Goal: Communication & Community: Answer question/provide support

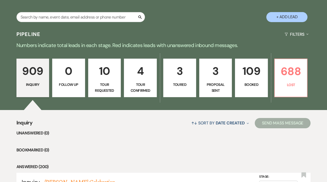
scroll to position [138, 0]
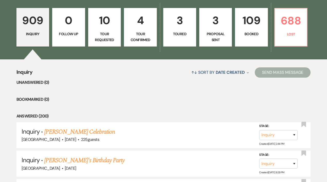
click at [214, 27] on p "3" at bounding box center [215, 20] width 26 height 17
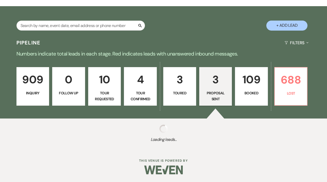
select select "6"
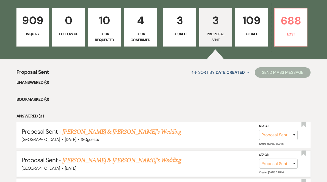
click at [98, 161] on link "[PERSON_NAME] & [PERSON_NAME]'s Wedding" at bounding box center [121, 160] width 119 height 9
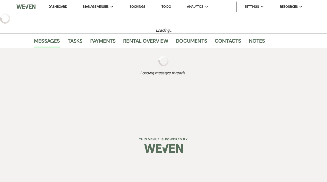
select select "6"
select select "5"
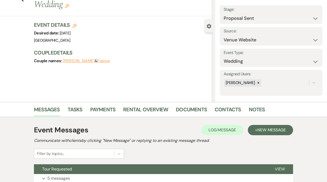
scroll to position [68, 0]
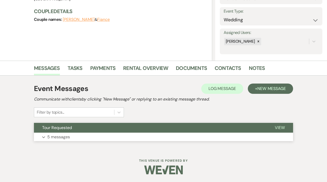
click at [64, 136] on p "5 messages" at bounding box center [58, 137] width 23 height 7
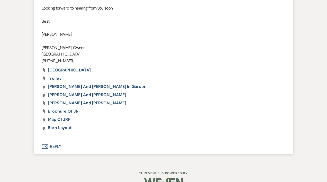
scroll to position [957, 0]
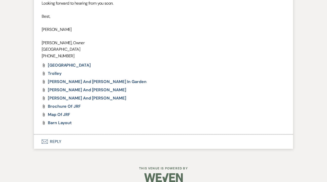
click at [58, 149] on button "Envelope Reply" at bounding box center [163, 141] width 259 height 14
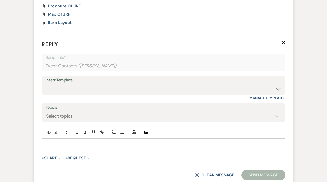
scroll to position [1061, 0]
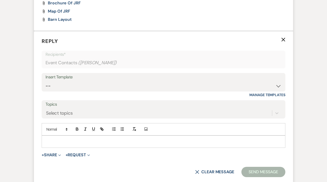
click at [54, 144] on p at bounding box center [163, 142] width 235 height 6
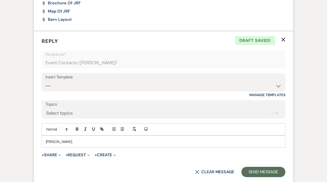
click at [61, 144] on p "[PERSON_NAME]," at bounding box center [163, 142] width 235 height 6
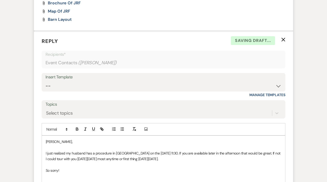
scroll to position [1069, 0]
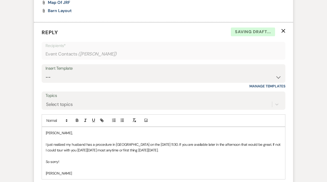
click at [172, 151] on p "I just realized my husband has a procedure in [GEOGRAPHIC_DATA] on the [DATE] 1…" at bounding box center [163, 148] width 235 height 12
click at [174, 153] on p "I just realized my husband has a procedure in [GEOGRAPHIC_DATA] on the [DATE] 1…" at bounding box center [163, 148] width 235 height 12
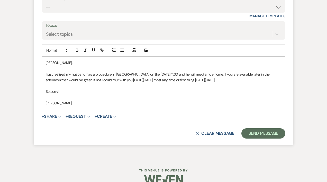
scroll to position [1156, 0]
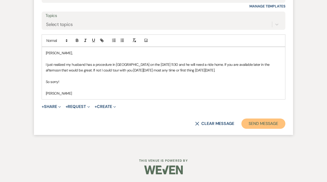
click at [268, 124] on button "Send Message" at bounding box center [263, 123] width 44 height 10
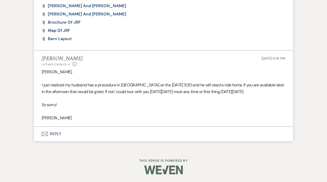
scroll to position [1054, 0]
